Goal: Task Accomplishment & Management: Complete application form

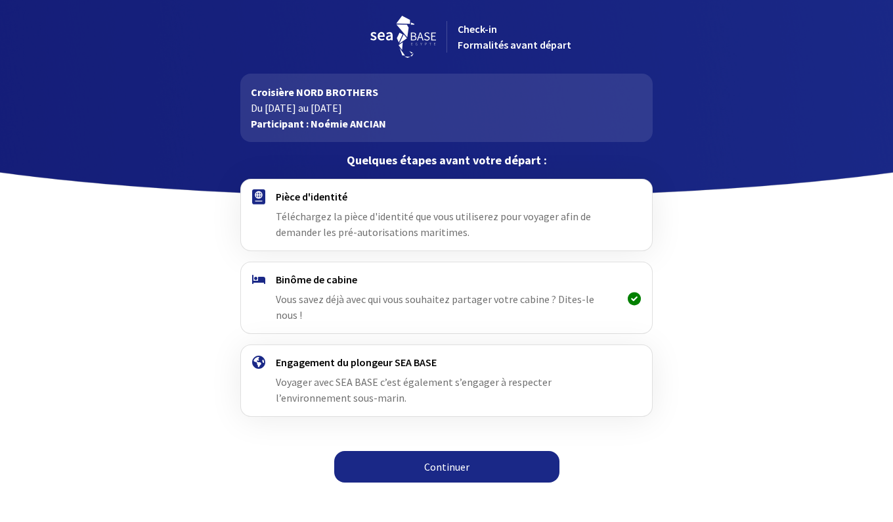
click at [425, 455] on link "Continuer" at bounding box center [446, 467] width 225 height 32
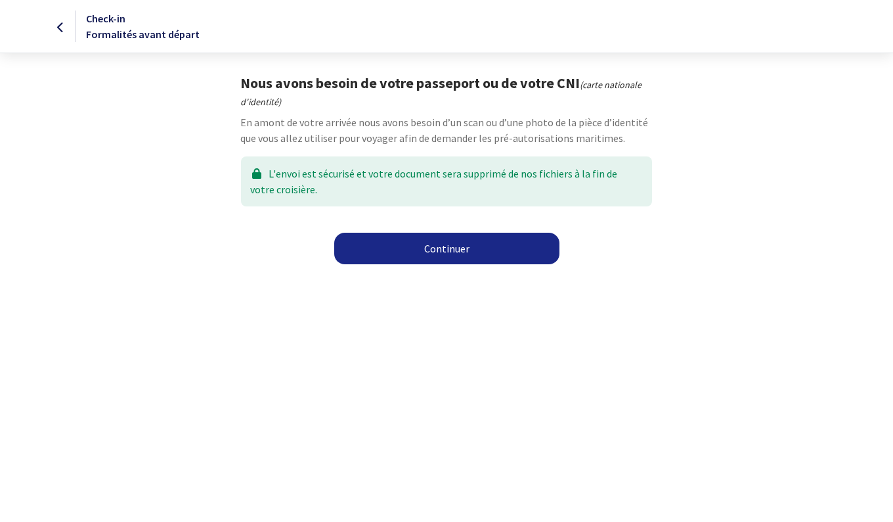
click at [451, 248] on link "Continuer" at bounding box center [446, 249] width 225 height 32
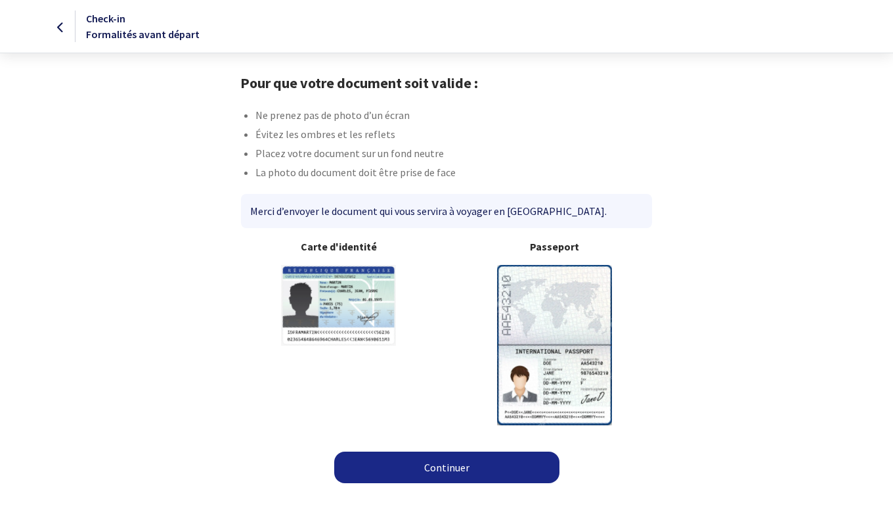
click at [432, 462] on link "Continuer" at bounding box center [446, 467] width 225 height 32
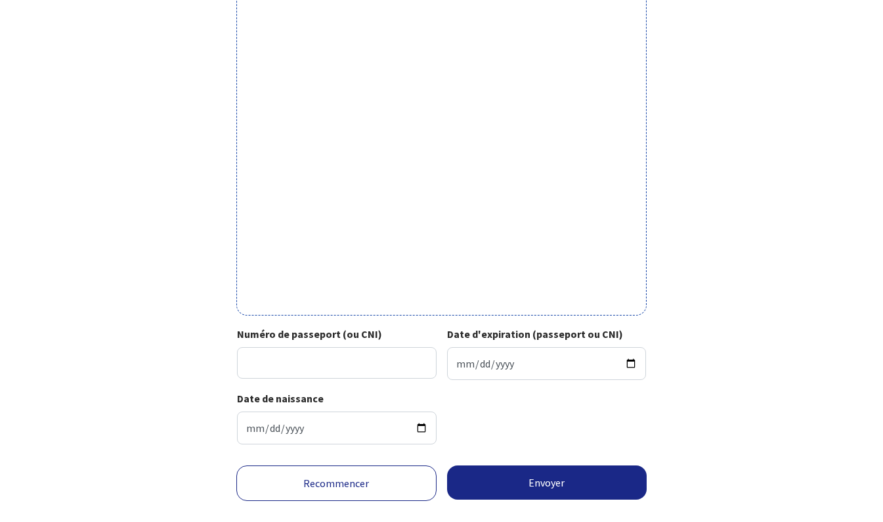
scroll to position [365, 0]
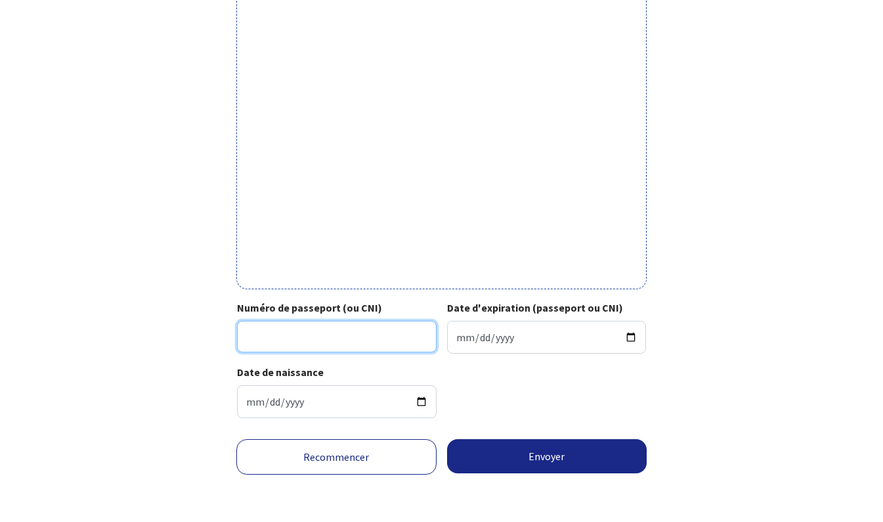
click at [357, 342] on input "Numéro de passeport (ou CNI)" at bounding box center [337, 337] width 200 height 32
type input "23EA82311"
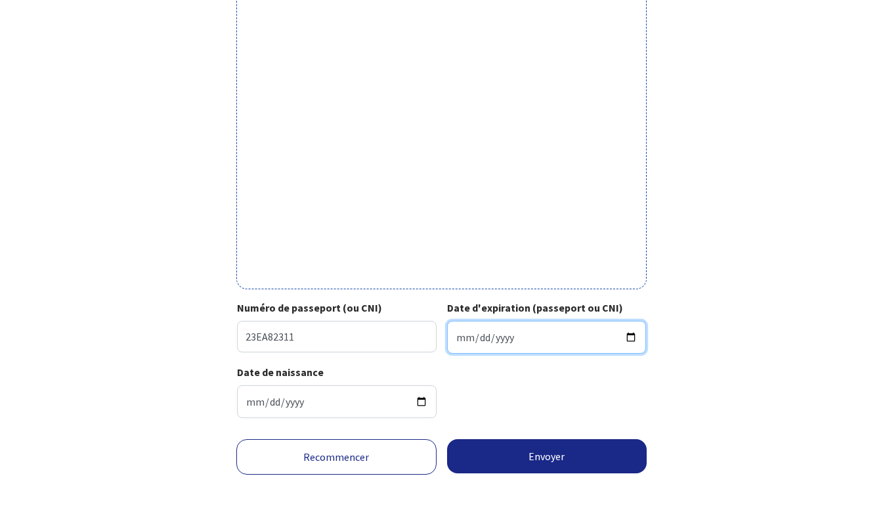
click at [456, 338] on input "Date d'expiration (passeport ou CNI)" at bounding box center [547, 337] width 200 height 33
type input "2033-04-24"
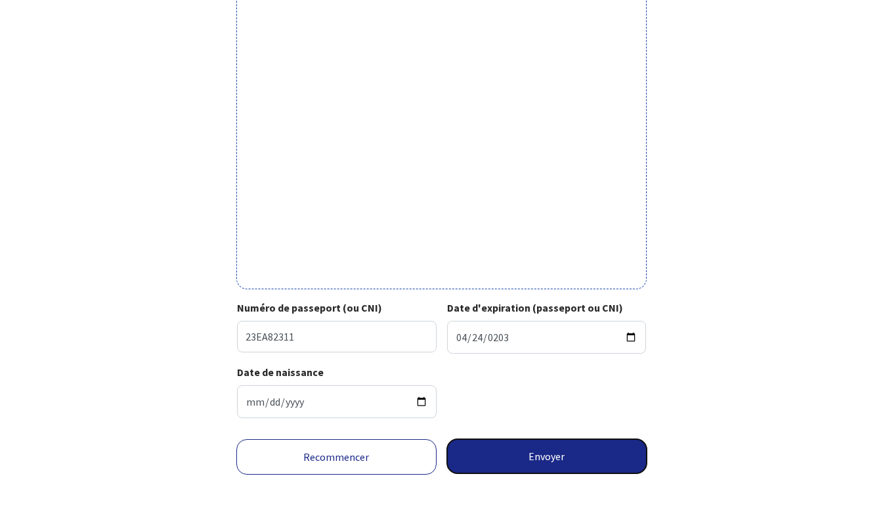
click at [553, 464] on button "Envoyer" at bounding box center [547, 456] width 200 height 34
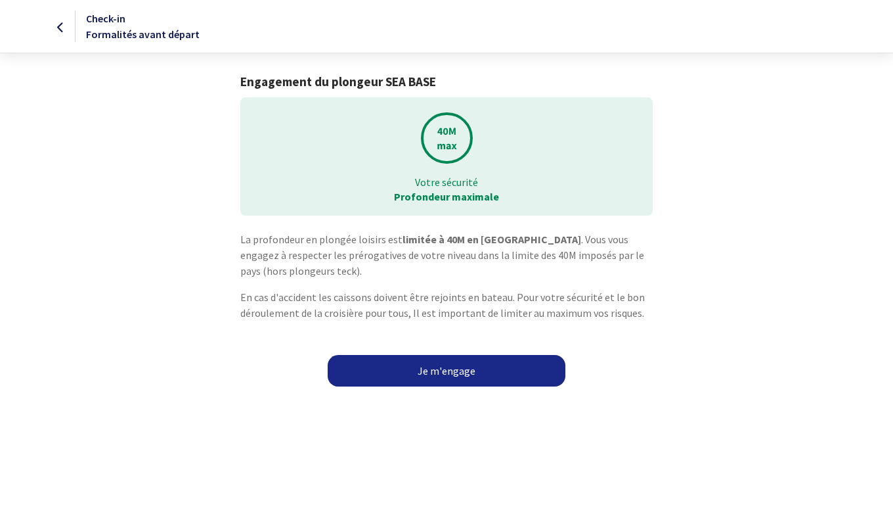
click at [453, 368] on link "Je m'engage" at bounding box center [447, 371] width 238 height 32
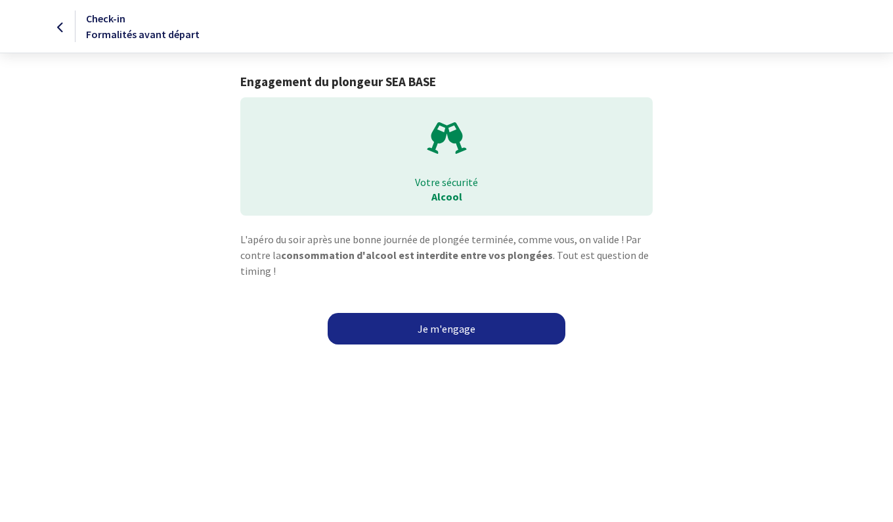
click at [463, 332] on link "Je m'engage" at bounding box center [447, 329] width 238 height 32
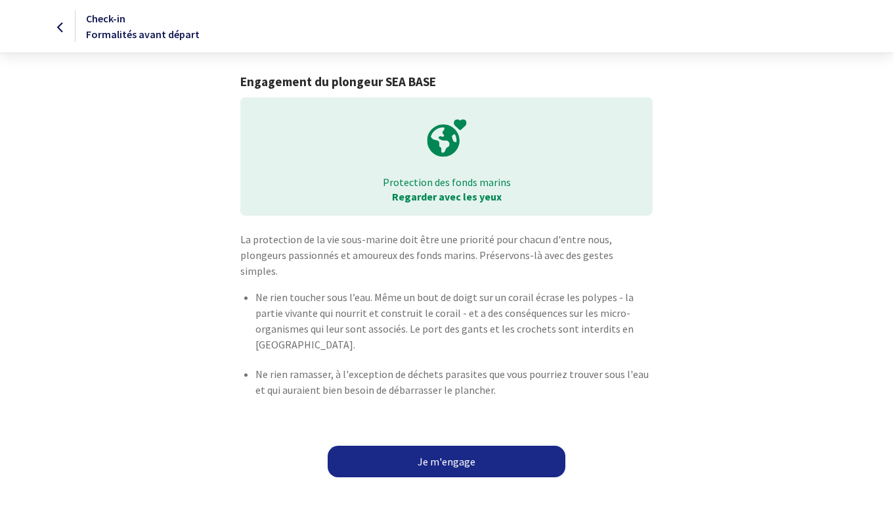
click at [462, 445] on link "Je m'engage" at bounding box center [447, 461] width 238 height 32
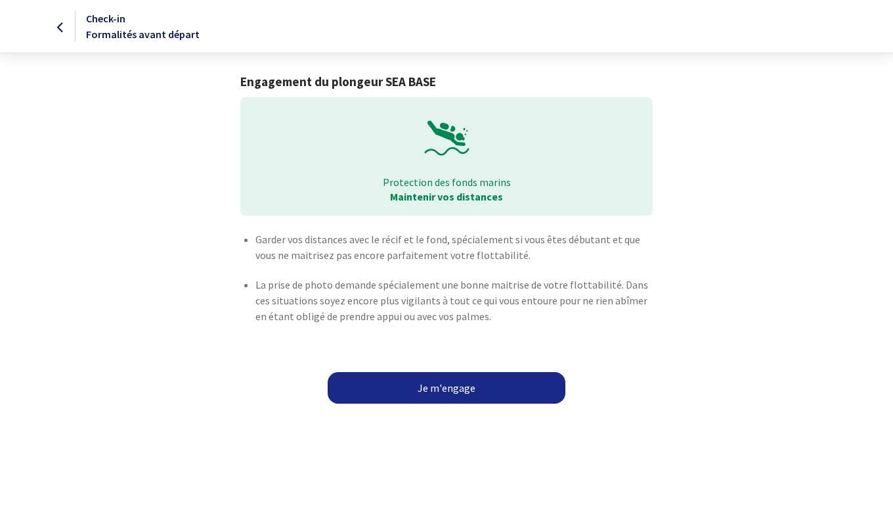
click at [452, 393] on link "Je m'engage" at bounding box center [447, 388] width 238 height 32
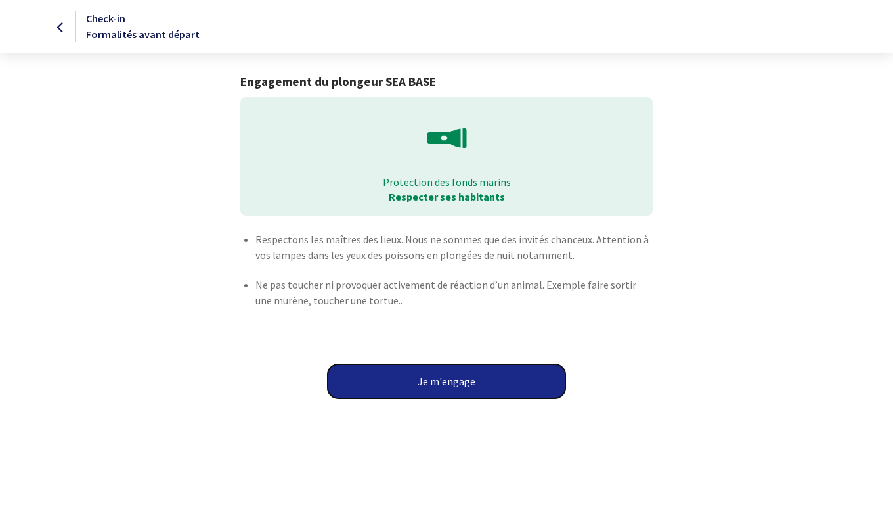
click at [452, 385] on button "Je m'engage" at bounding box center [447, 381] width 238 height 34
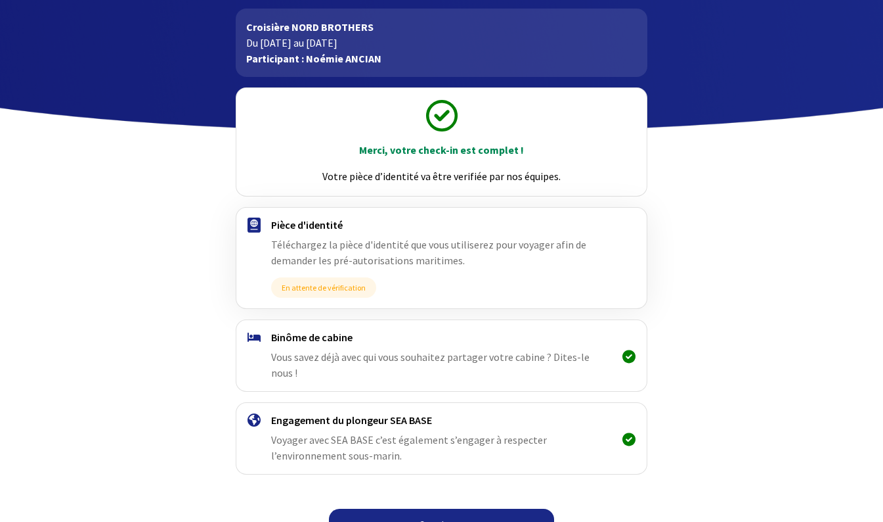
scroll to position [76, 0]
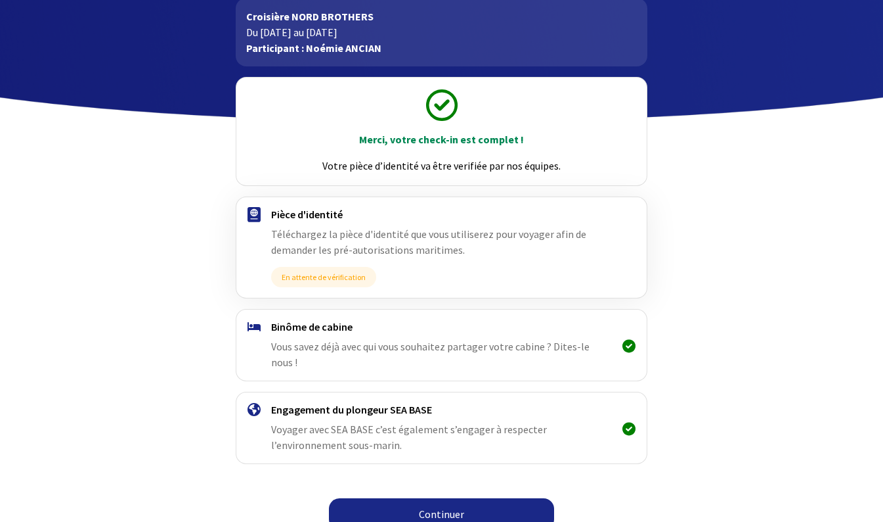
click at [443, 498] on link "Continuer" at bounding box center [441, 514] width 225 height 32
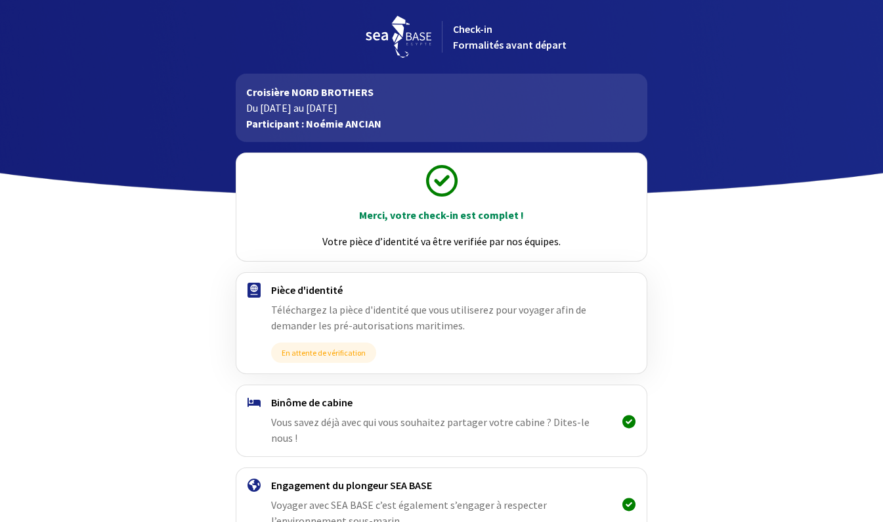
click at [610, 291] on h4 "Pièce d'identité" at bounding box center [441, 289] width 341 height 13
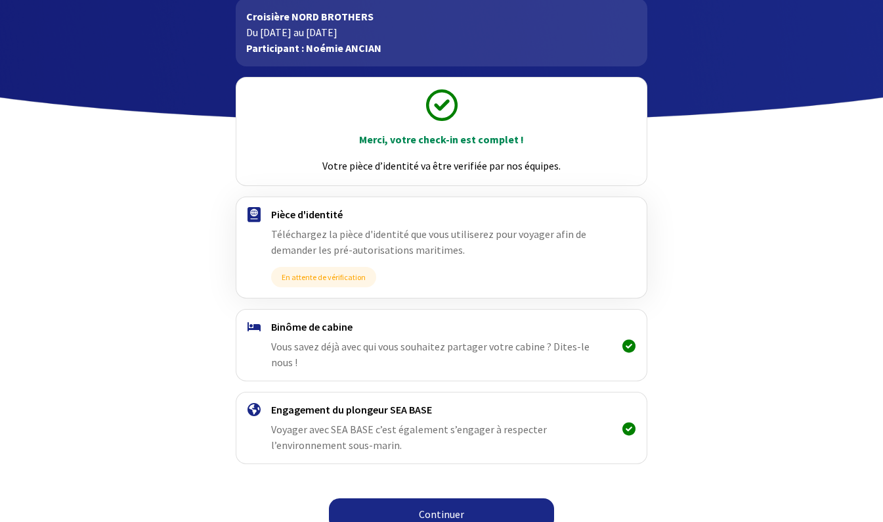
click at [522, 498] on link "Continuer" at bounding box center [441, 514] width 225 height 32
